Goal: Find specific page/section: Find specific page/section

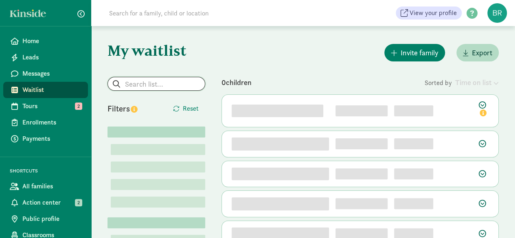
click at [134, 87] on input "search" at bounding box center [156, 83] width 97 height 13
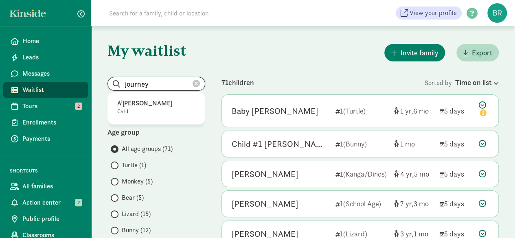
drag, startPoint x: 146, startPoint y: 85, endPoint x: 123, endPoint y: 82, distance: 23.5
click at [123, 82] on input "journey" at bounding box center [156, 83] width 97 height 13
type input "y"
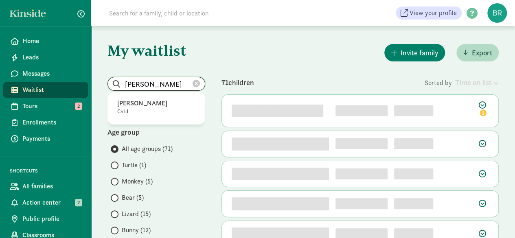
type input "estes"
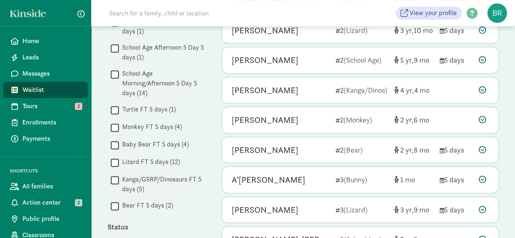
scroll to position [326, 0]
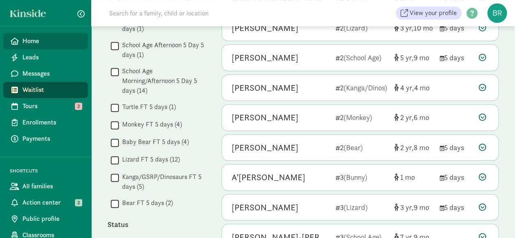
click at [53, 44] on span "Home" at bounding box center [51, 41] width 59 height 10
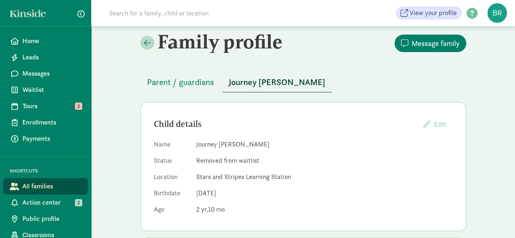
scroll to position [41, 0]
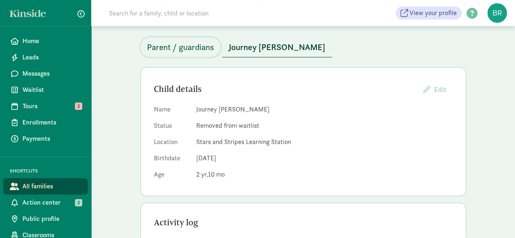
click at [210, 51] on span "Parent / guardians" at bounding box center [180, 47] width 67 height 13
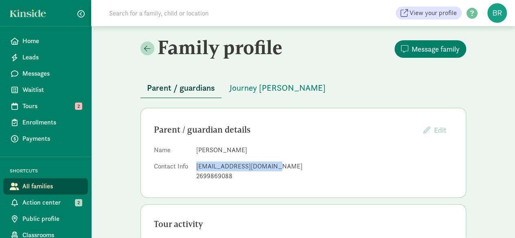
drag, startPoint x: 269, startPoint y: 166, endPoint x: 195, endPoint y: 166, distance: 74.1
click at [196, 166] on div "[EMAIL_ADDRESS][DOMAIN_NAME]" at bounding box center [324, 167] width 256 height 10
copy div "[EMAIL_ADDRESS][DOMAIN_NAME]"
